Goal: Transaction & Acquisition: Purchase product/service

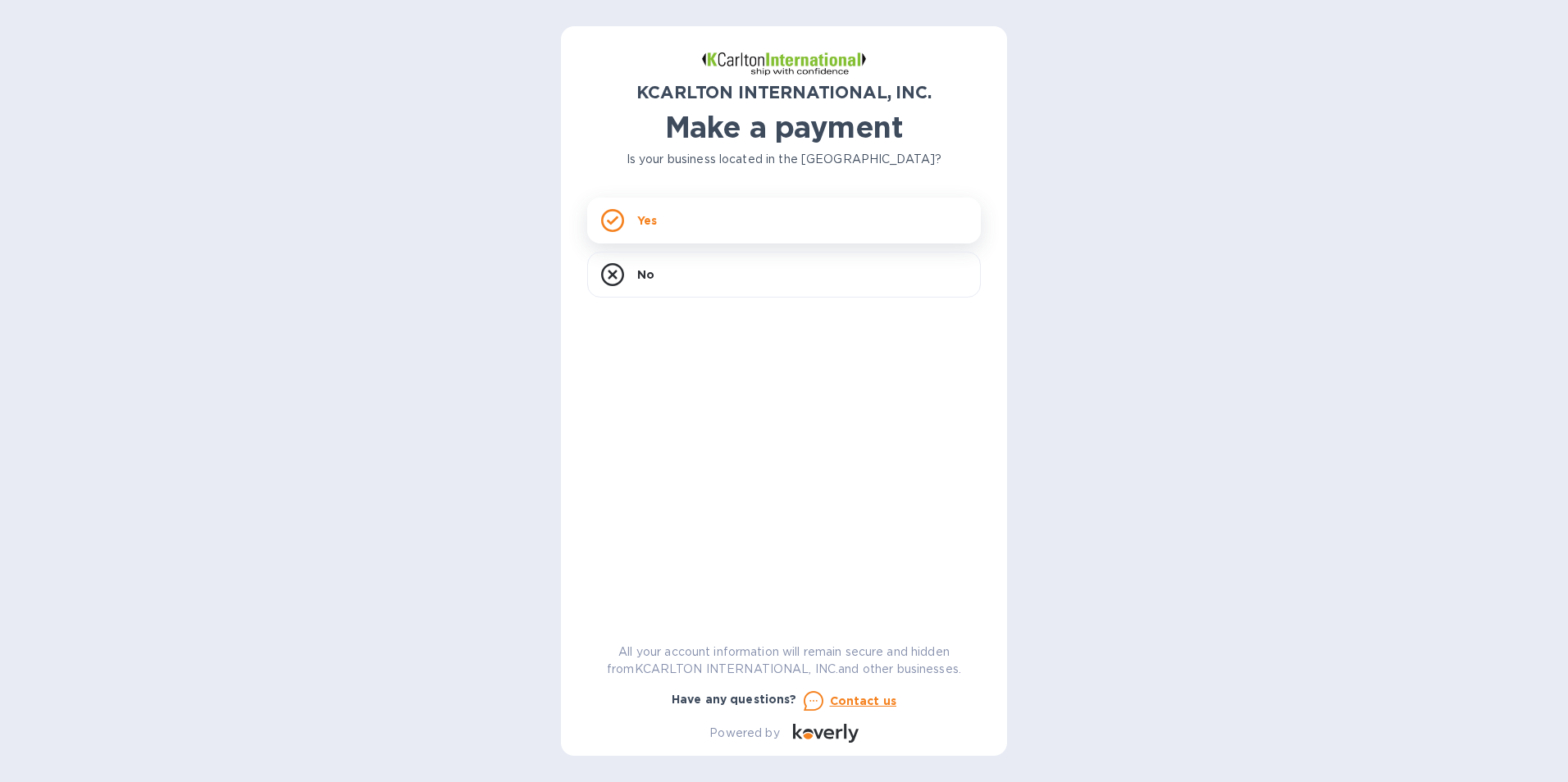
click at [671, 226] on div "Yes" at bounding box center [784, 220] width 393 height 46
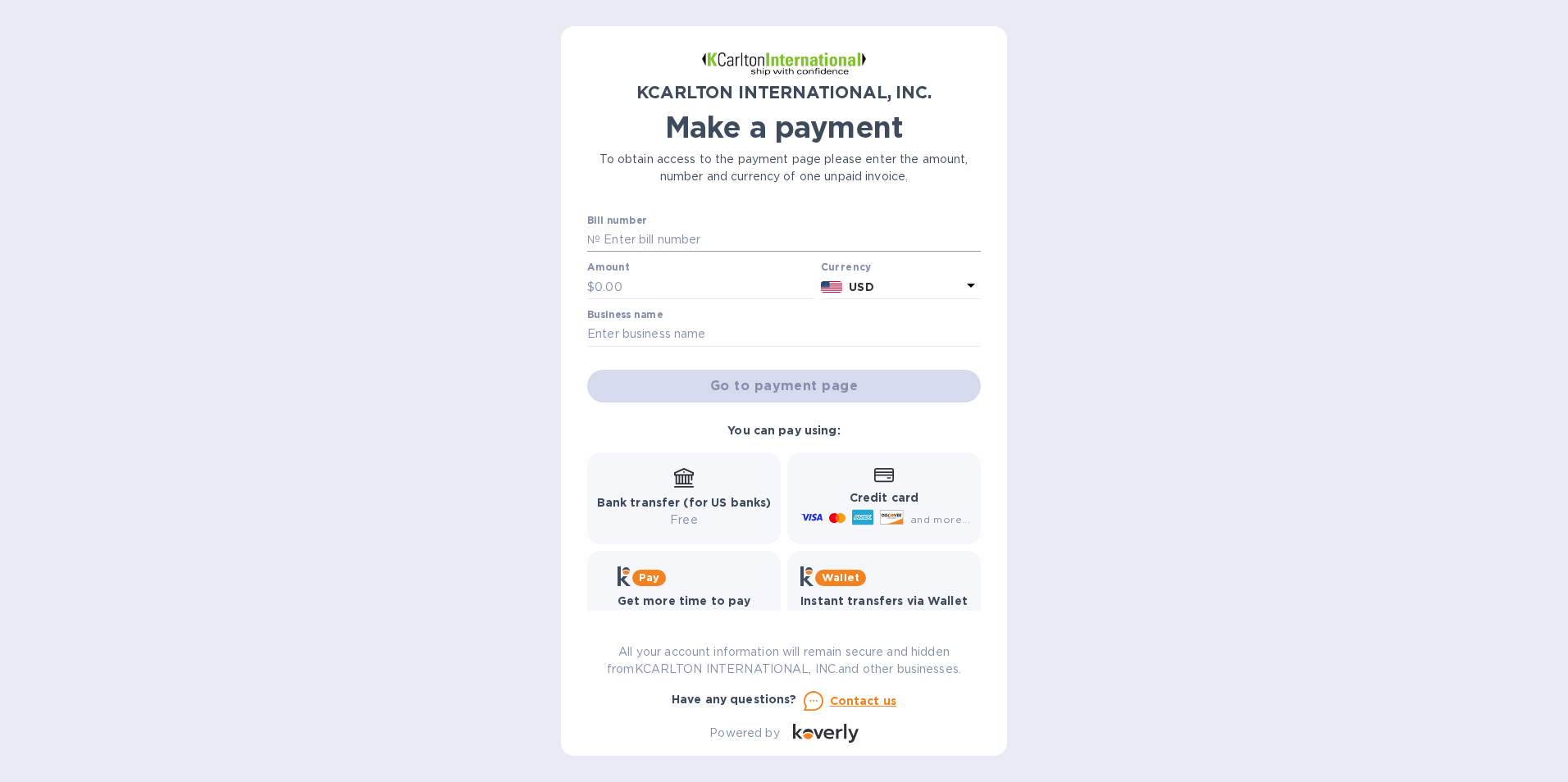
click at [671, 238] on input "text" at bounding box center [791, 240] width 380 height 24
type input "7251051-1"
click at [621, 288] on input "text" at bounding box center [705, 287] width 220 height 24
type input "2,994.98"
click at [662, 331] on input "text" at bounding box center [784, 335] width 393 height 24
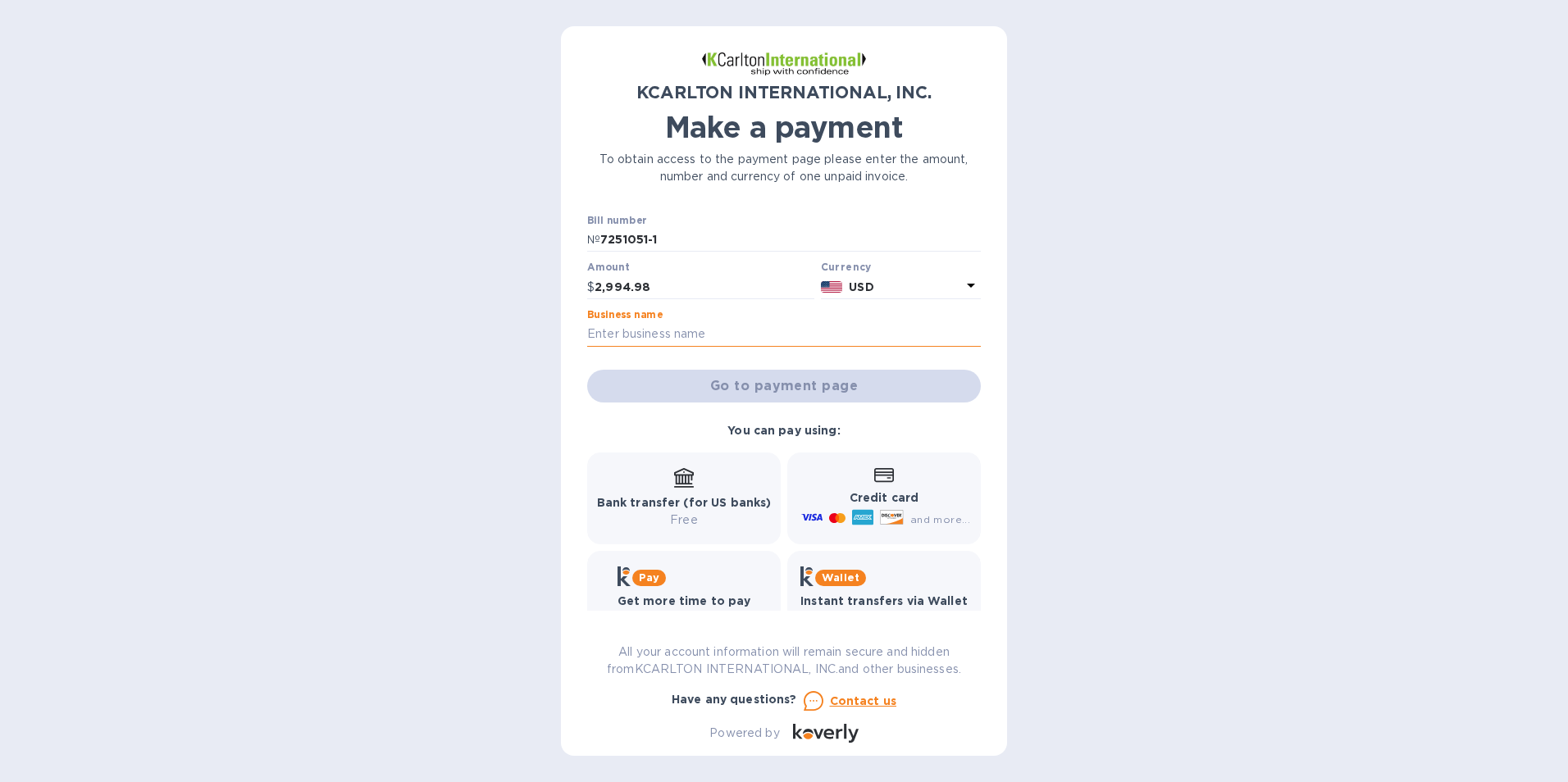
type input "Palletone"
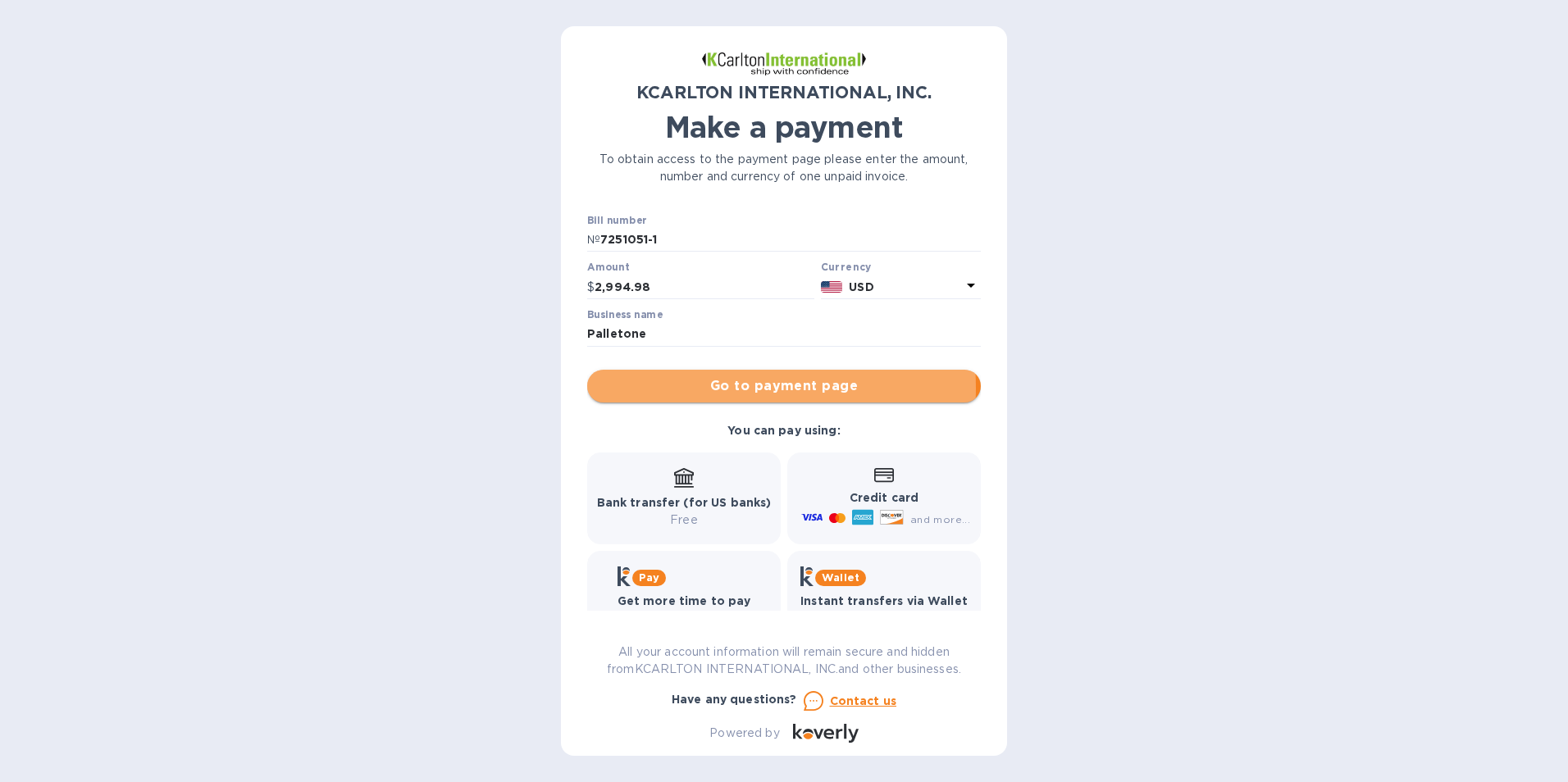
click at [670, 389] on span "Go to payment page" at bounding box center [784, 386] width 367 height 20
